Goal: Find specific page/section: Find specific page/section

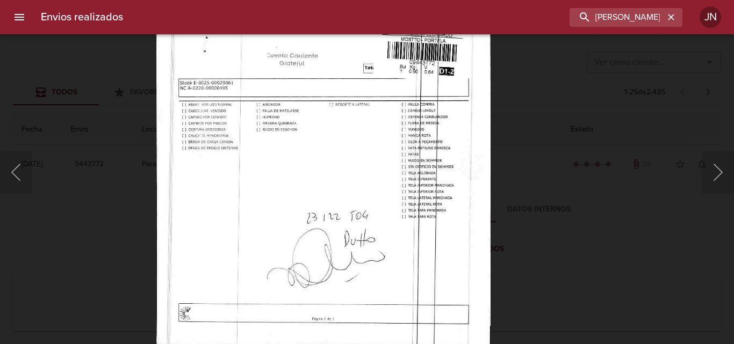
click at [652, 19] on input "[PERSON_NAME]" at bounding box center [617, 17] width 95 height 19
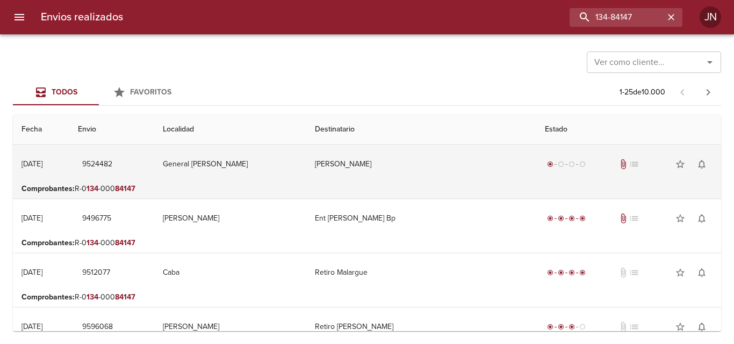
click at [391, 166] on td "[PERSON_NAME]" at bounding box center [421, 164] width 230 height 39
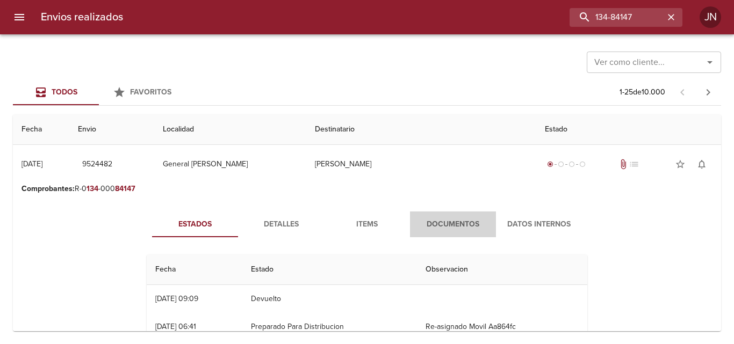
click at [432, 231] on span "Documentos" at bounding box center [452, 224] width 73 height 13
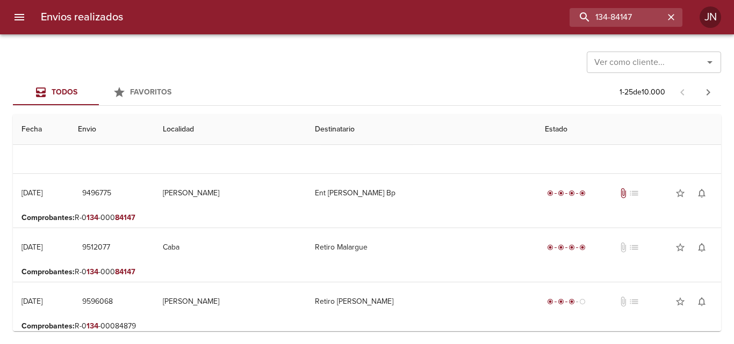
scroll to position [269, 0]
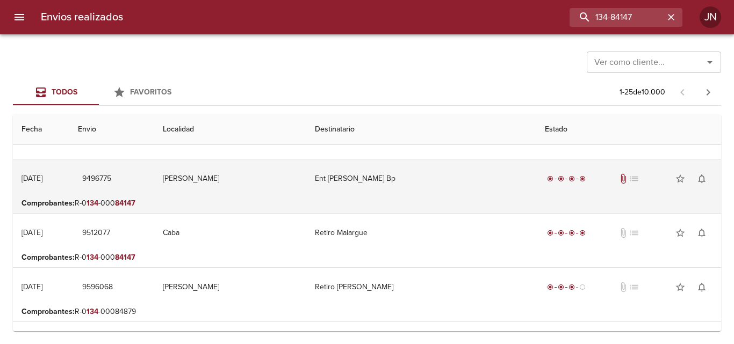
click at [348, 180] on td "Ent [PERSON_NAME] Bp" at bounding box center [421, 179] width 230 height 39
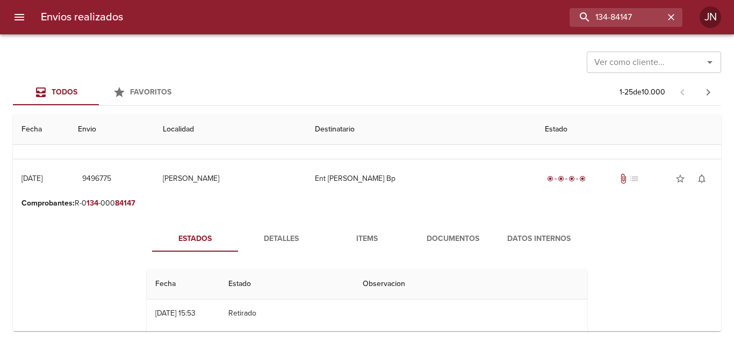
click at [442, 234] on span "Documentos" at bounding box center [452, 239] width 73 height 13
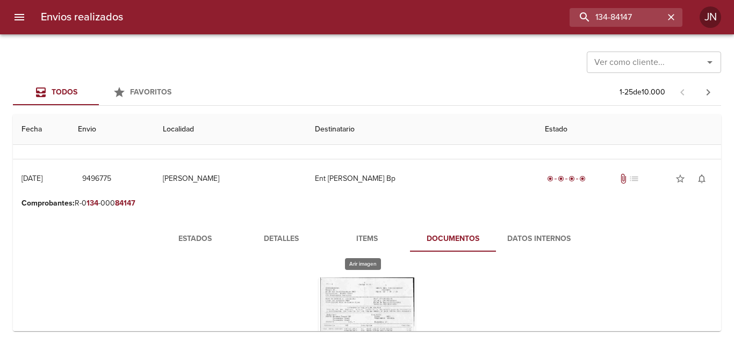
click at [372, 288] on div "Tabla de envíos del cliente" at bounding box center [367, 345] width 97 height 134
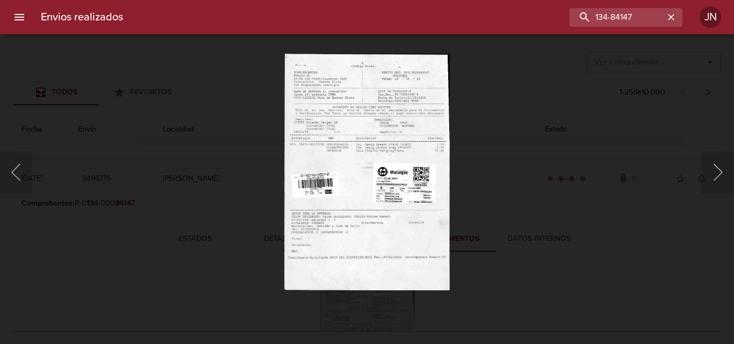
click at [373, 205] on img "Lightbox" at bounding box center [367, 172] width 166 height 237
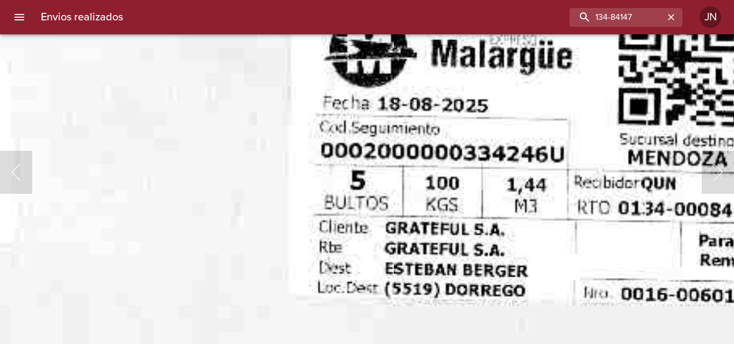
click at [134, 268] on img "Lightbox" at bounding box center [242, 51] width 1341 height 1921
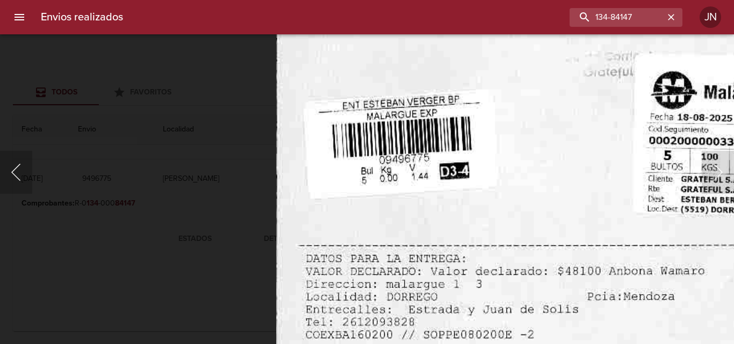
click at [14, 160] on button "Anterior" at bounding box center [16, 172] width 32 height 43
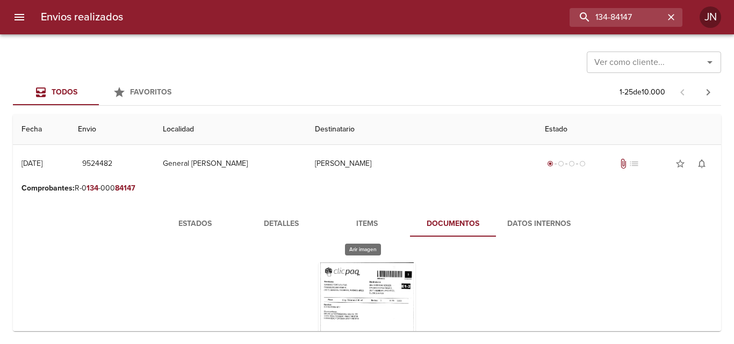
scroll to position [0, 0]
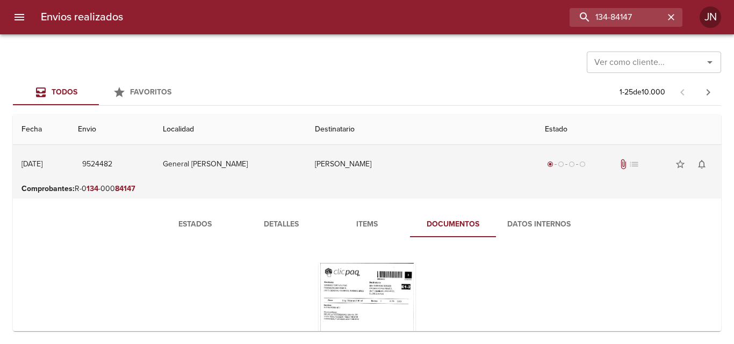
click at [359, 168] on td "[PERSON_NAME]" at bounding box center [421, 164] width 230 height 39
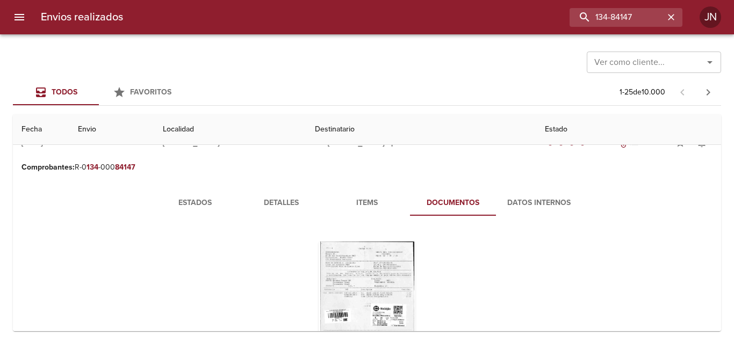
scroll to position [107, 0]
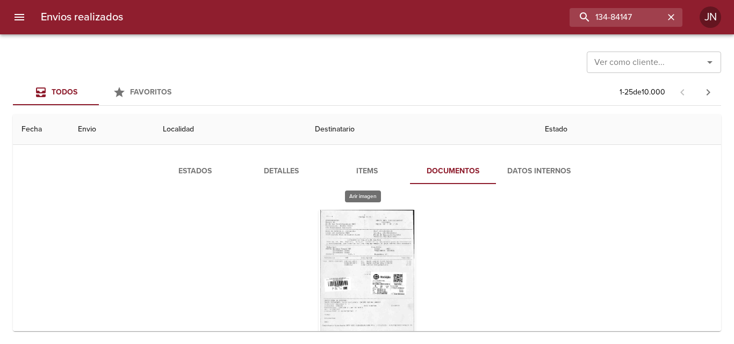
click at [377, 243] on div "Tabla de envíos del cliente" at bounding box center [367, 277] width 97 height 134
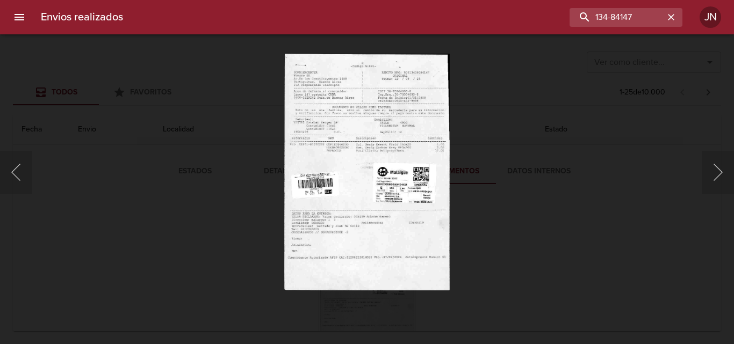
click at [365, 160] on img "Lightbox" at bounding box center [367, 172] width 166 height 237
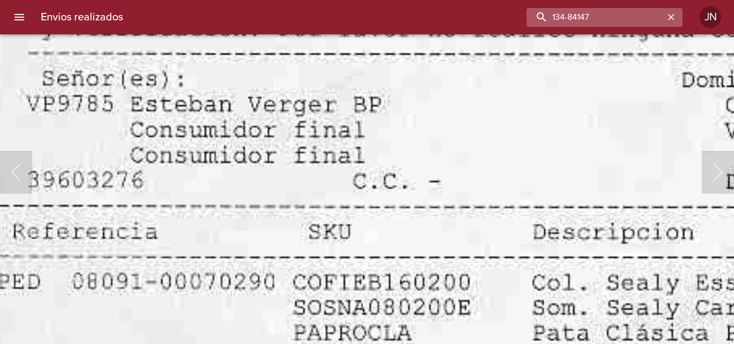
click at [641, 17] on input "134-84147" at bounding box center [596, 17] width 138 height 19
type input "[PERSON_NAME]"
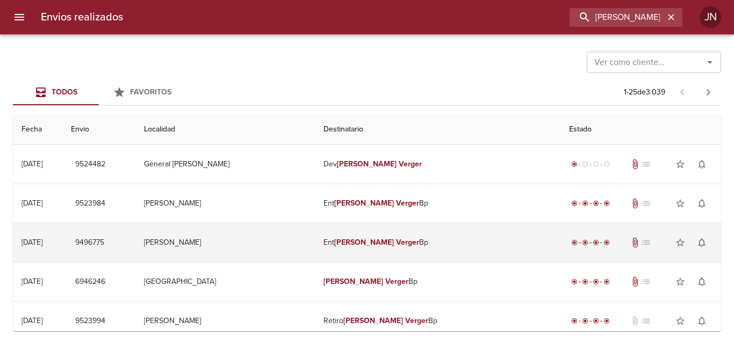
click at [415, 241] on em "Verger" at bounding box center [407, 242] width 23 height 9
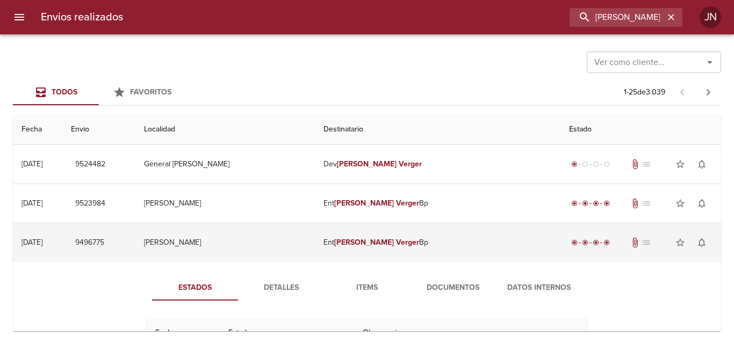
scroll to position [54, 0]
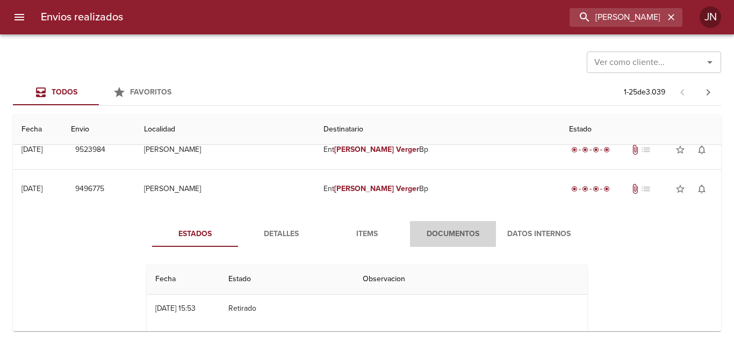
click at [448, 239] on span "Documentos" at bounding box center [452, 234] width 73 height 13
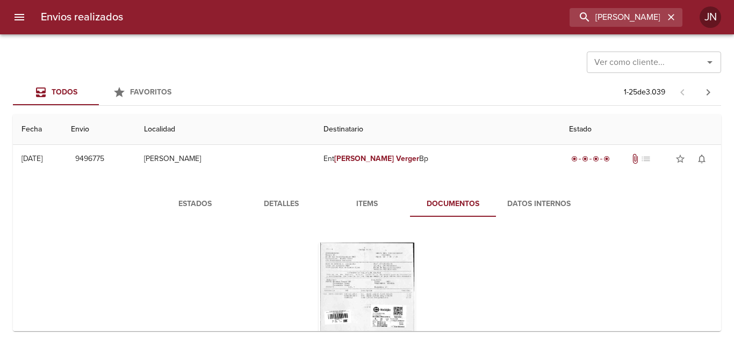
scroll to position [107, 0]
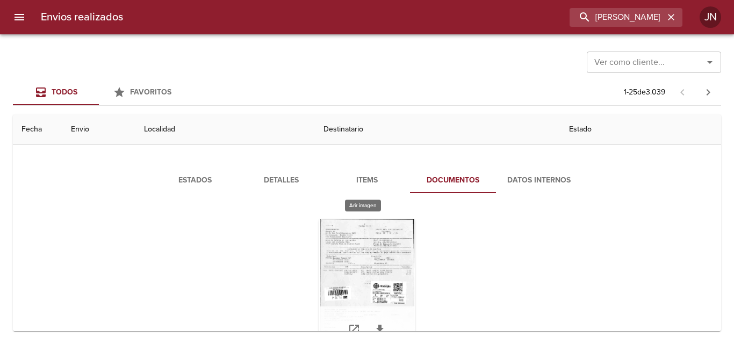
click at [390, 243] on div "Tabla de envíos del cliente" at bounding box center [367, 286] width 97 height 134
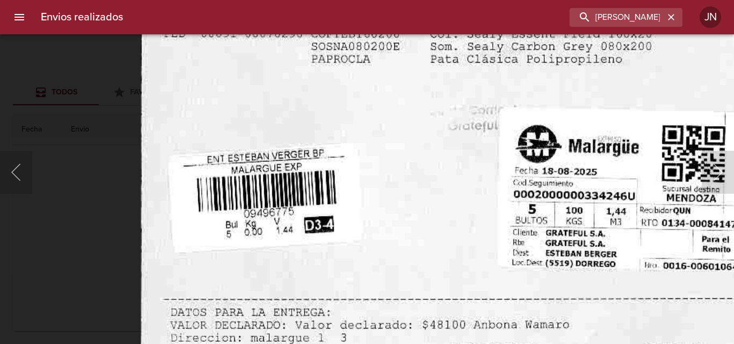
click at [19, 72] on div "Lightbox" at bounding box center [367, 172] width 734 height 344
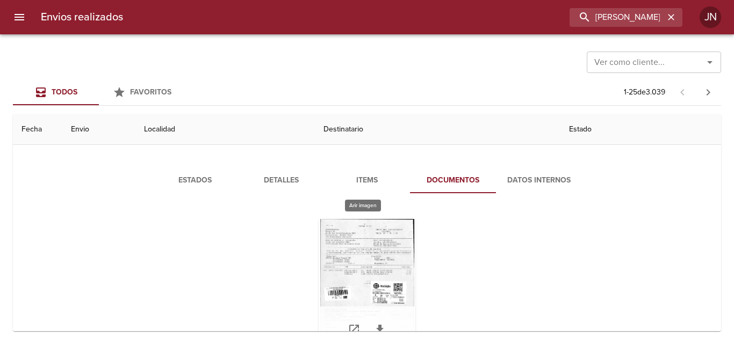
click at [368, 266] on div "Tabla de envíos del cliente" at bounding box center [367, 286] width 97 height 134
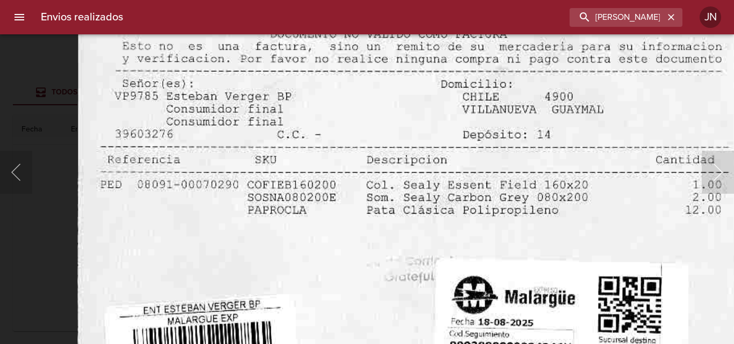
click at [312, 315] on img "Lightbox" at bounding box center [410, 296] width 667 height 957
click at [38, 86] on div "Lightbox" at bounding box center [367, 172] width 734 height 344
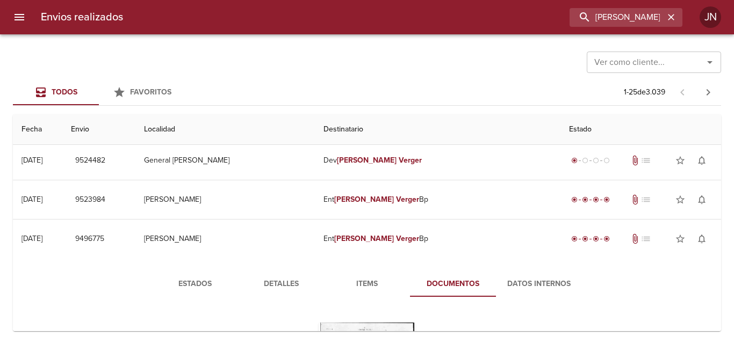
scroll to position [0, 0]
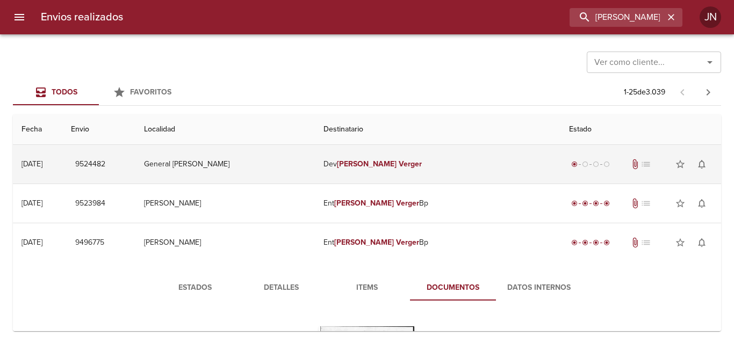
click at [374, 164] on td "[PERSON_NAME]" at bounding box center [438, 164] width 246 height 39
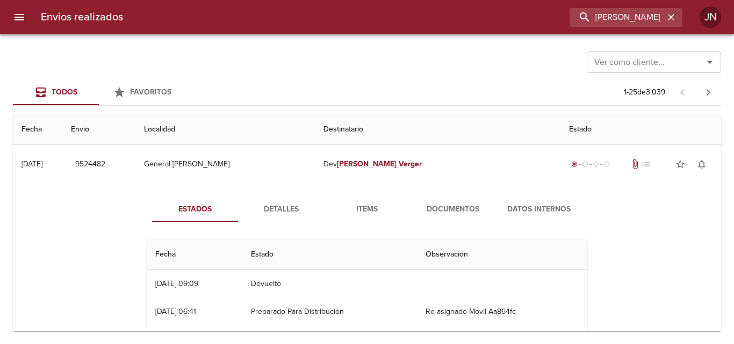
click at [442, 207] on span "Documentos" at bounding box center [452, 209] width 73 height 13
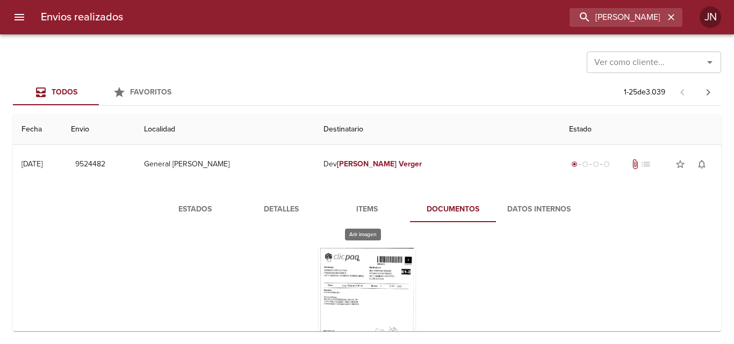
click at [380, 268] on div "Tabla de envíos del cliente" at bounding box center [367, 315] width 97 height 134
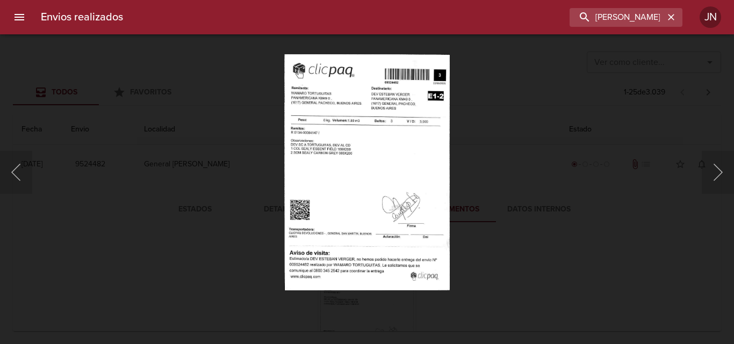
click at [342, 182] on img "Lightbox" at bounding box center [366, 172] width 165 height 237
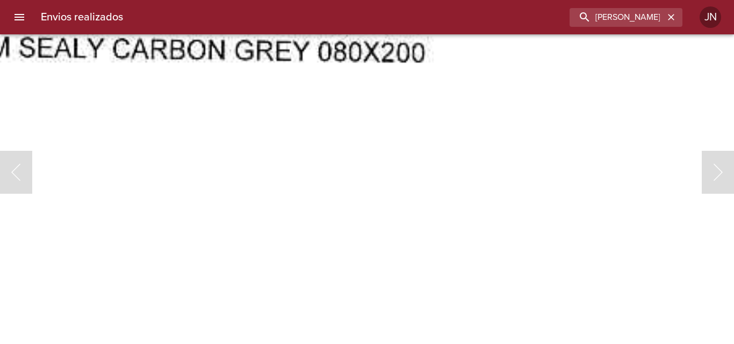
click at [332, 317] on img "Lightbox" at bounding box center [545, 206] width 1338 height 1921
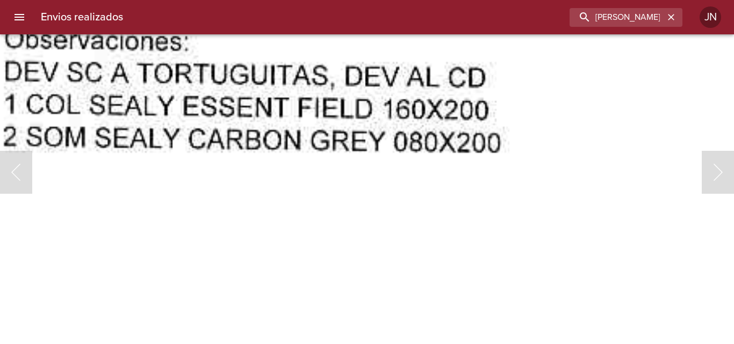
click at [340, 230] on img "Lightbox" at bounding box center [621, 296] width 1338 height 1921
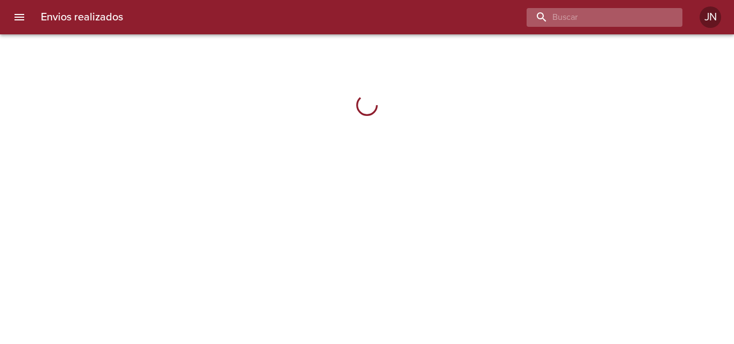
click at [623, 11] on input "buscar" at bounding box center [596, 17] width 138 height 19
type input "[PERSON_NAME]"
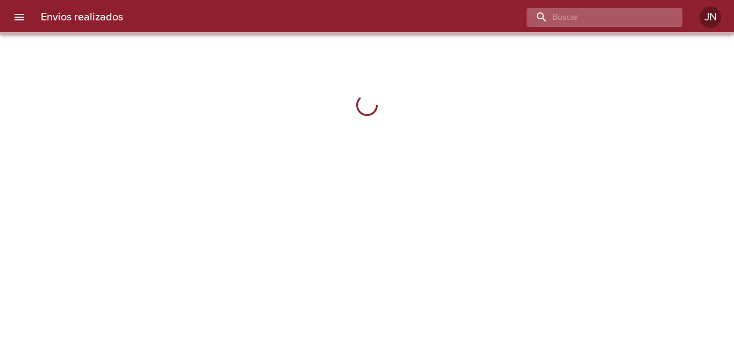
click at [638, 18] on input "buscar" at bounding box center [596, 17] width 138 height 19
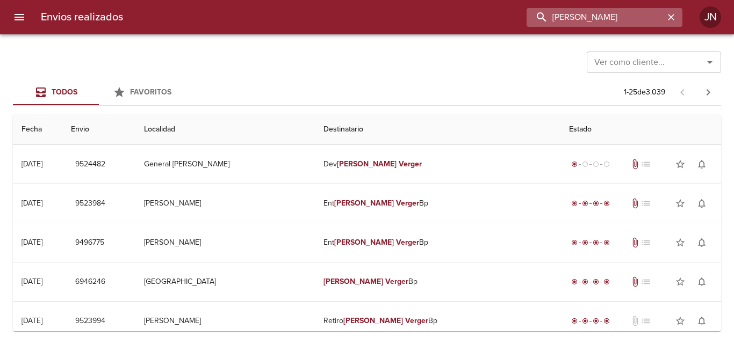
click at [617, 16] on input "[PERSON_NAME]" at bounding box center [596, 17] width 138 height 19
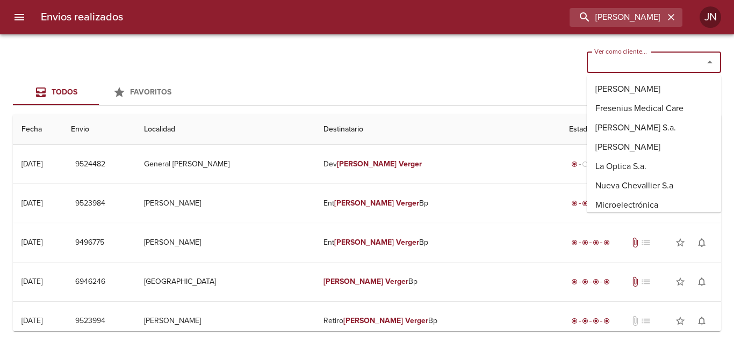
click at [650, 61] on input "Ver como cliente..." at bounding box center [638, 62] width 96 height 15
click at [663, 15] on input "luz margarita nunez" at bounding box center [596, 17] width 138 height 19
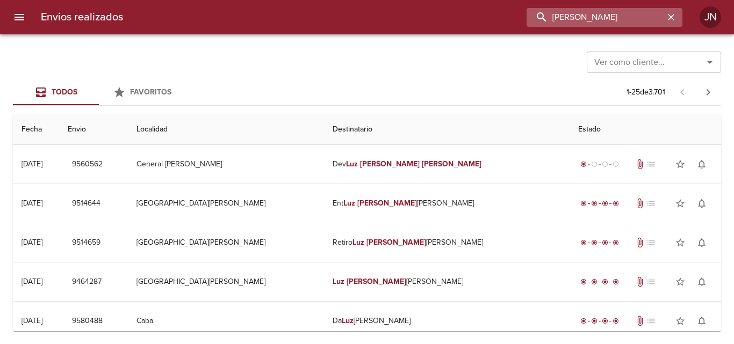
click at [646, 19] on input "luz margarita nuñez" at bounding box center [596, 17] width 138 height 19
type input "LUZ MARGARITA NUÑEZ"
